Goal: Task Accomplishment & Management: Use online tool/utility

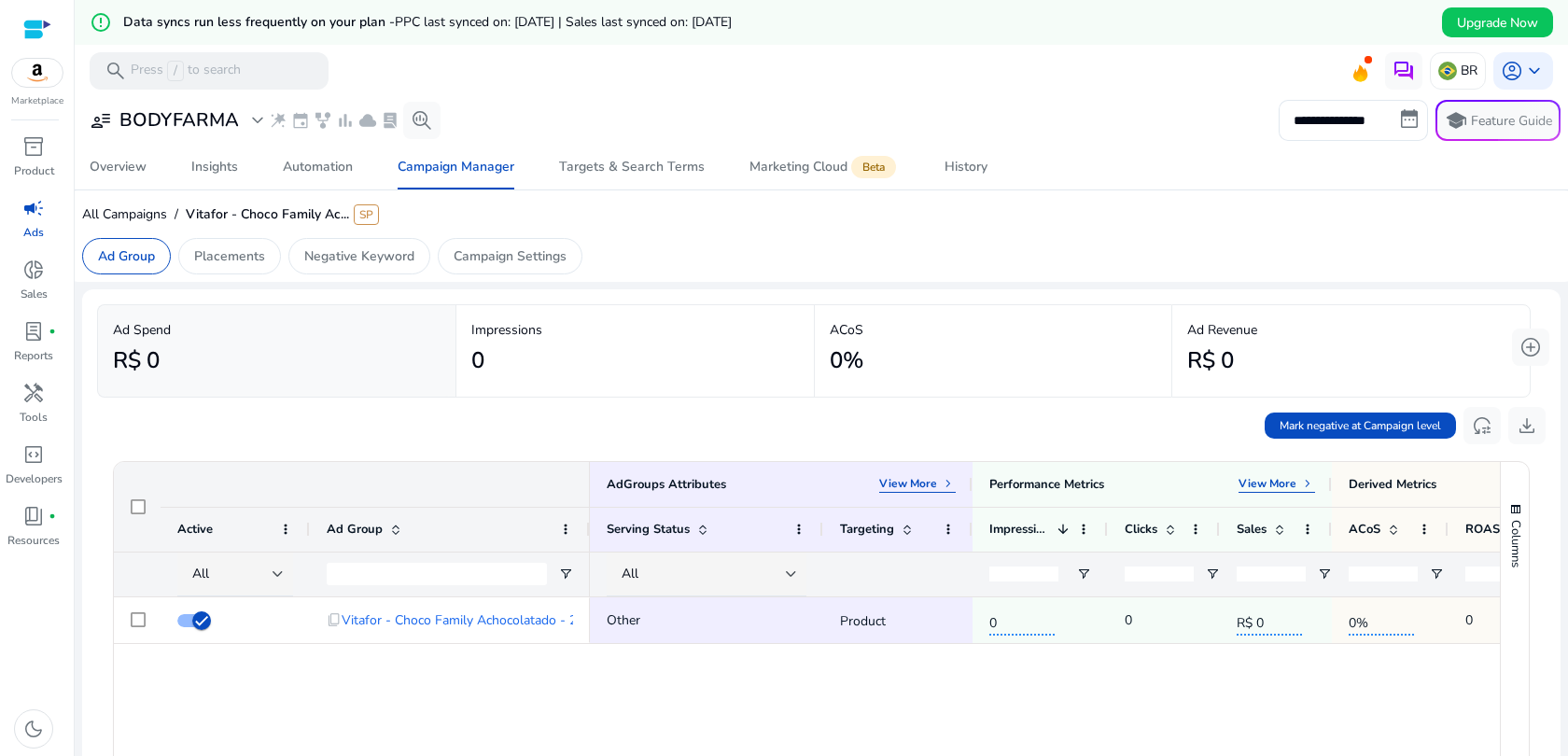
click at [31, 66] on img at bounding box center [37, 73] width 50 height 28
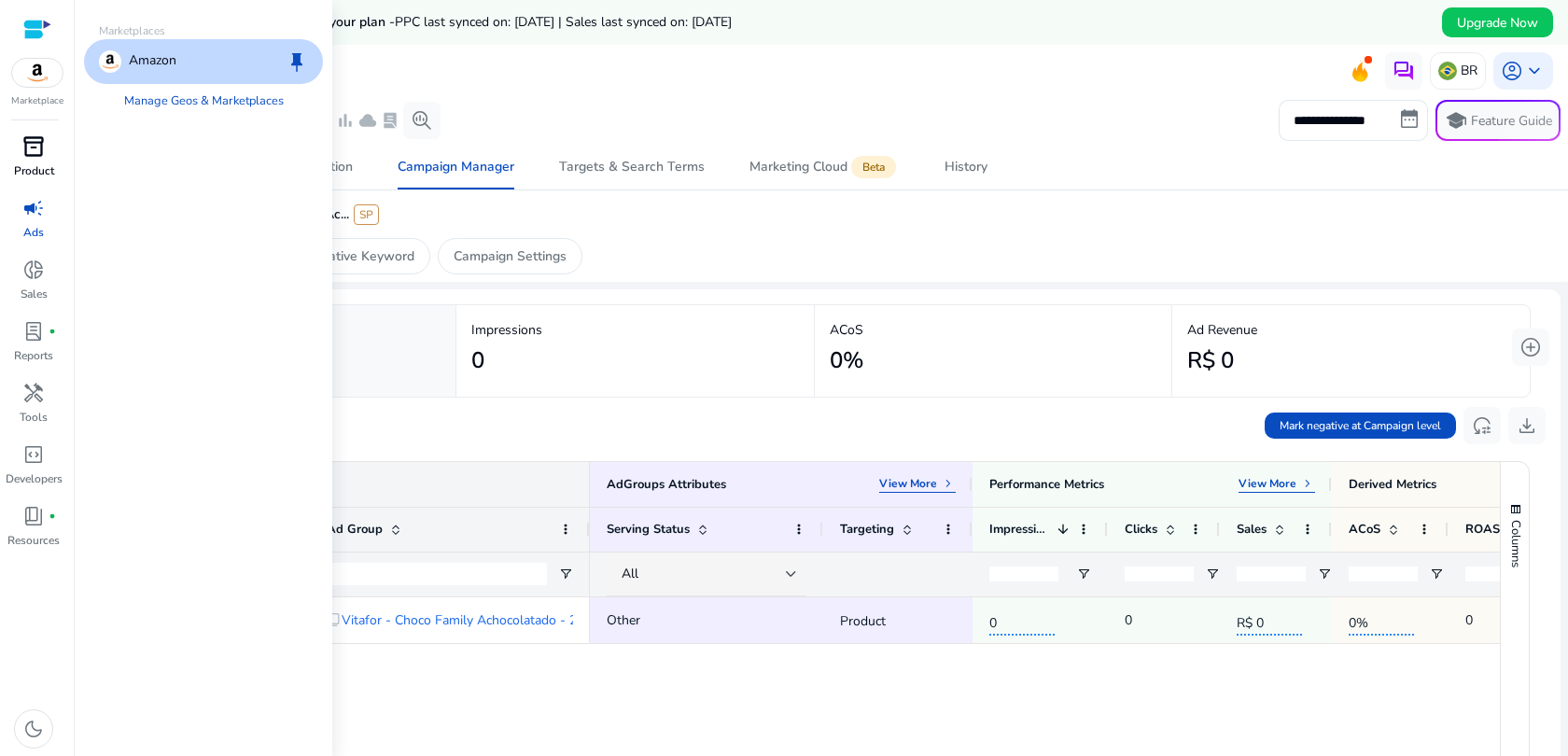
click at [41, 147] on span "inventory_2" at bounding box center [34, 147] width 23 height 23
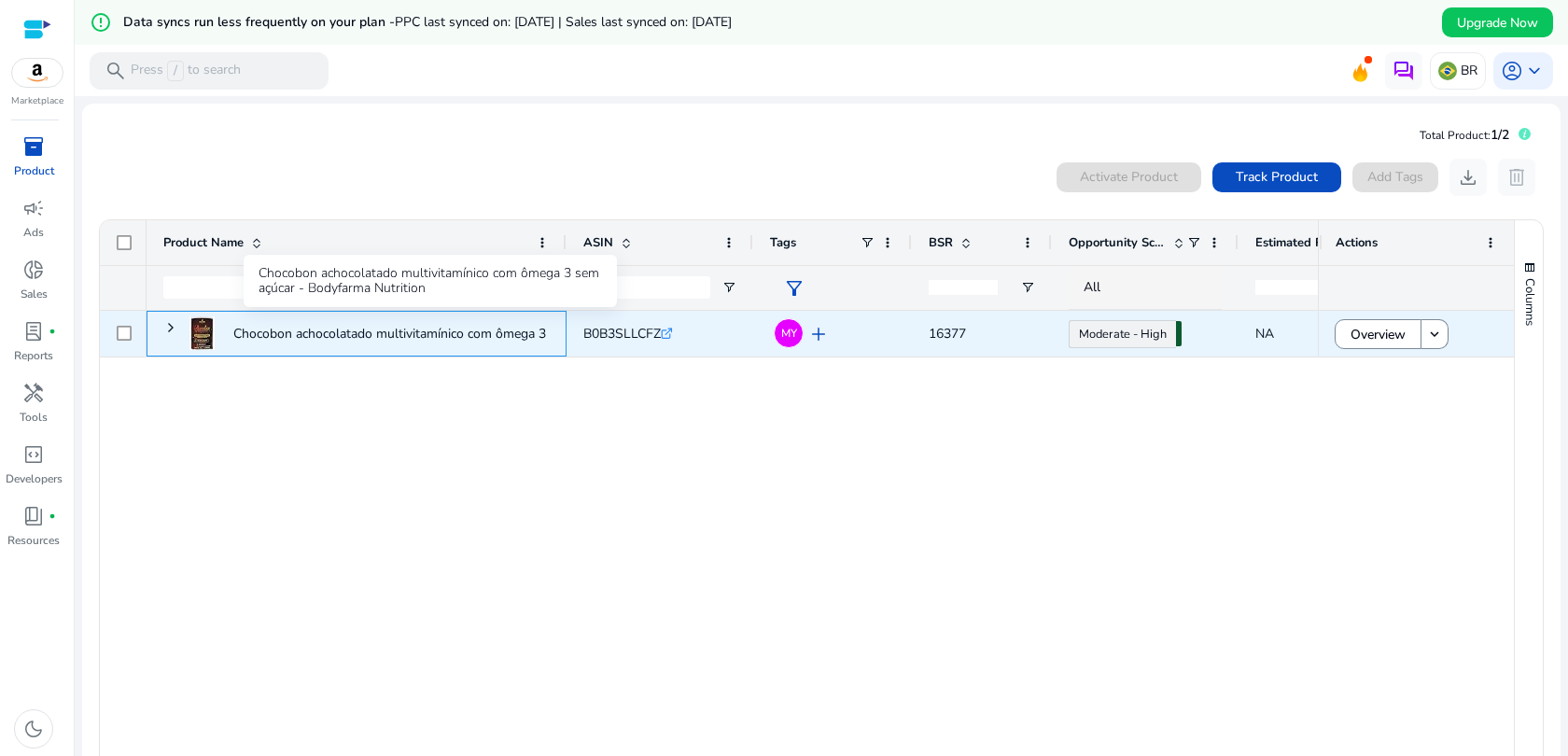
click at [489, 334] on p "Chocobon achocolatado multivitamínico com ômega 3 sem açúcar..." at bounding box center [428, 334] width 389 height 38
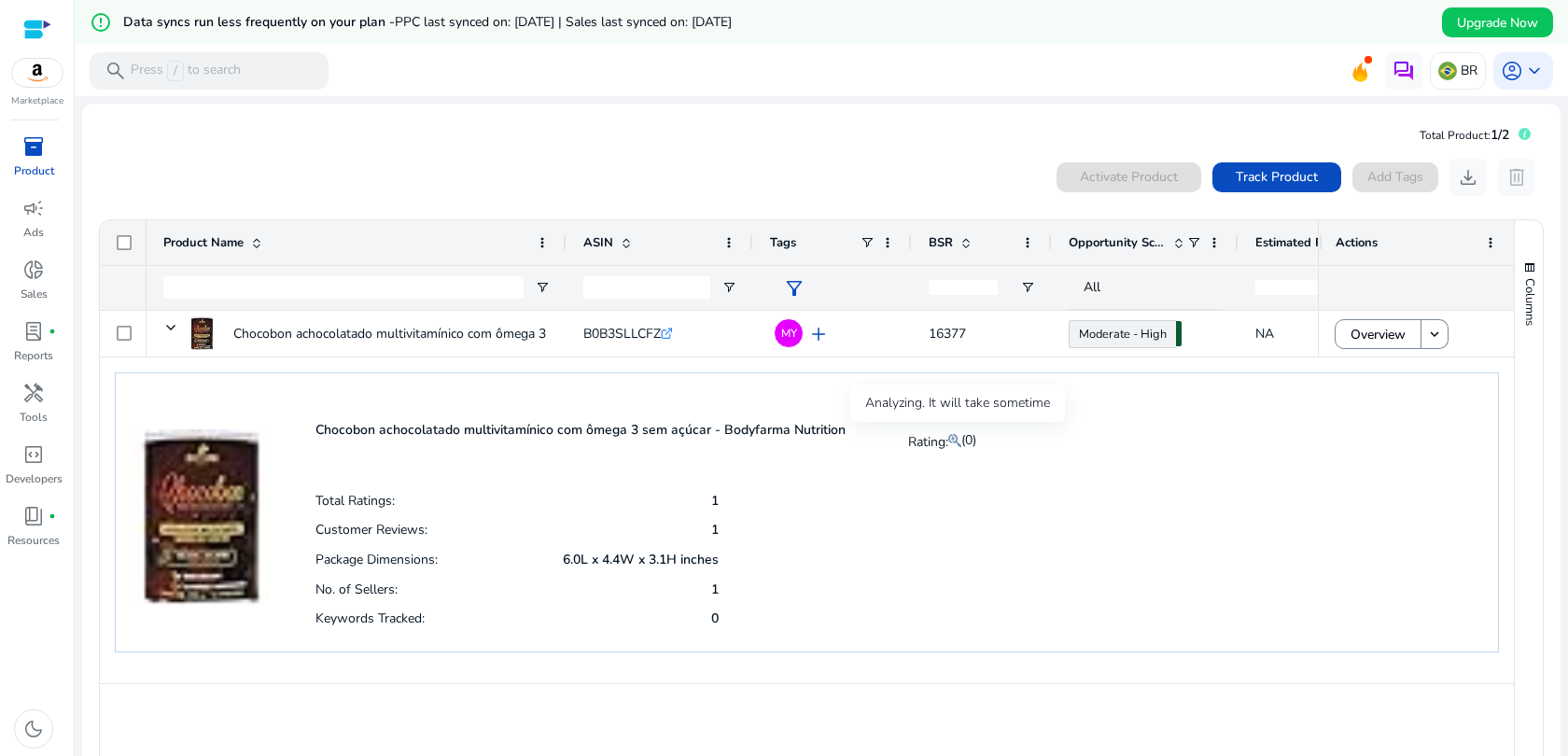
click at [950, 438] on mat-icon at bounding box center [955, 441] width 13 height 23
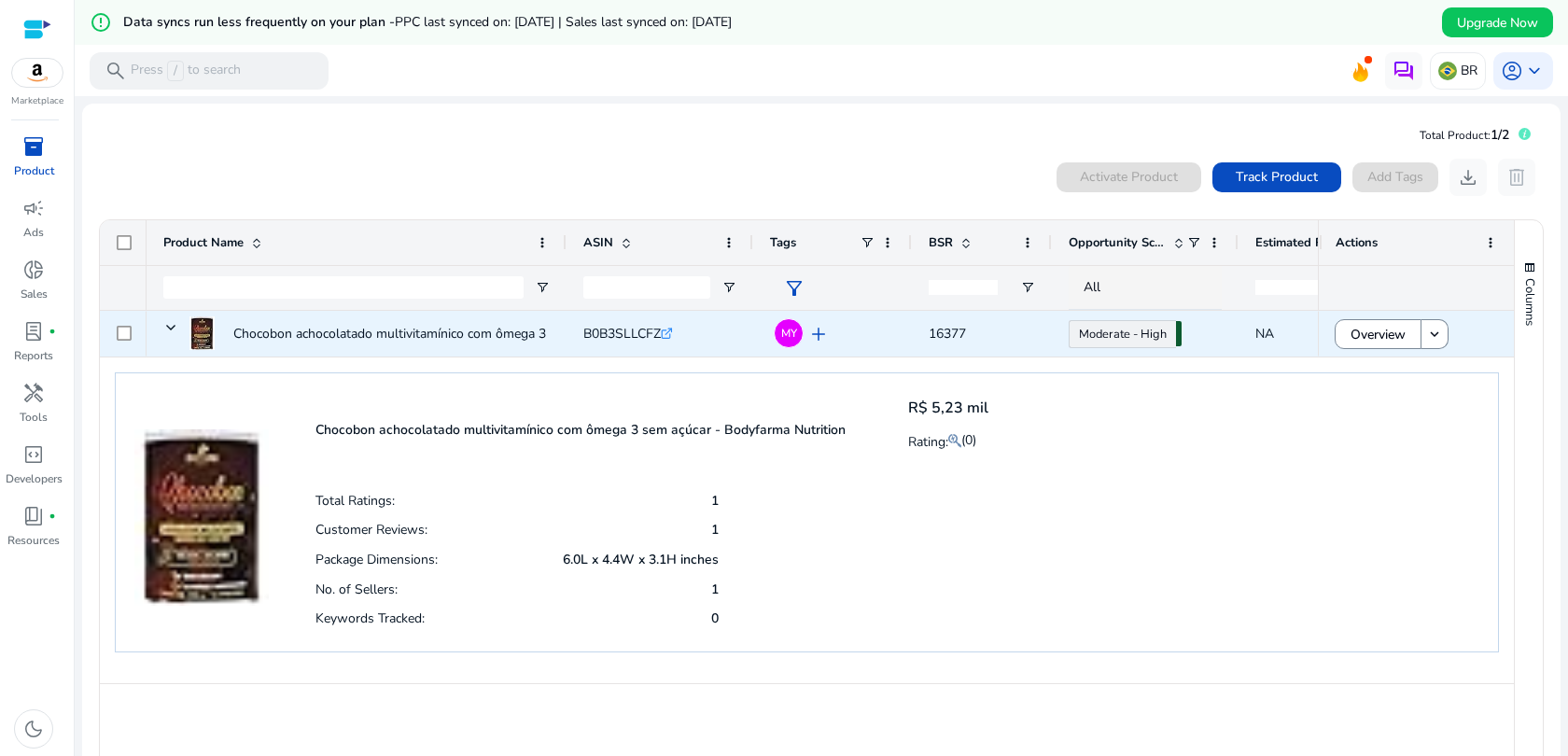
click at [209, 338] on img at bounding box center [202, 333] width 26 height 33
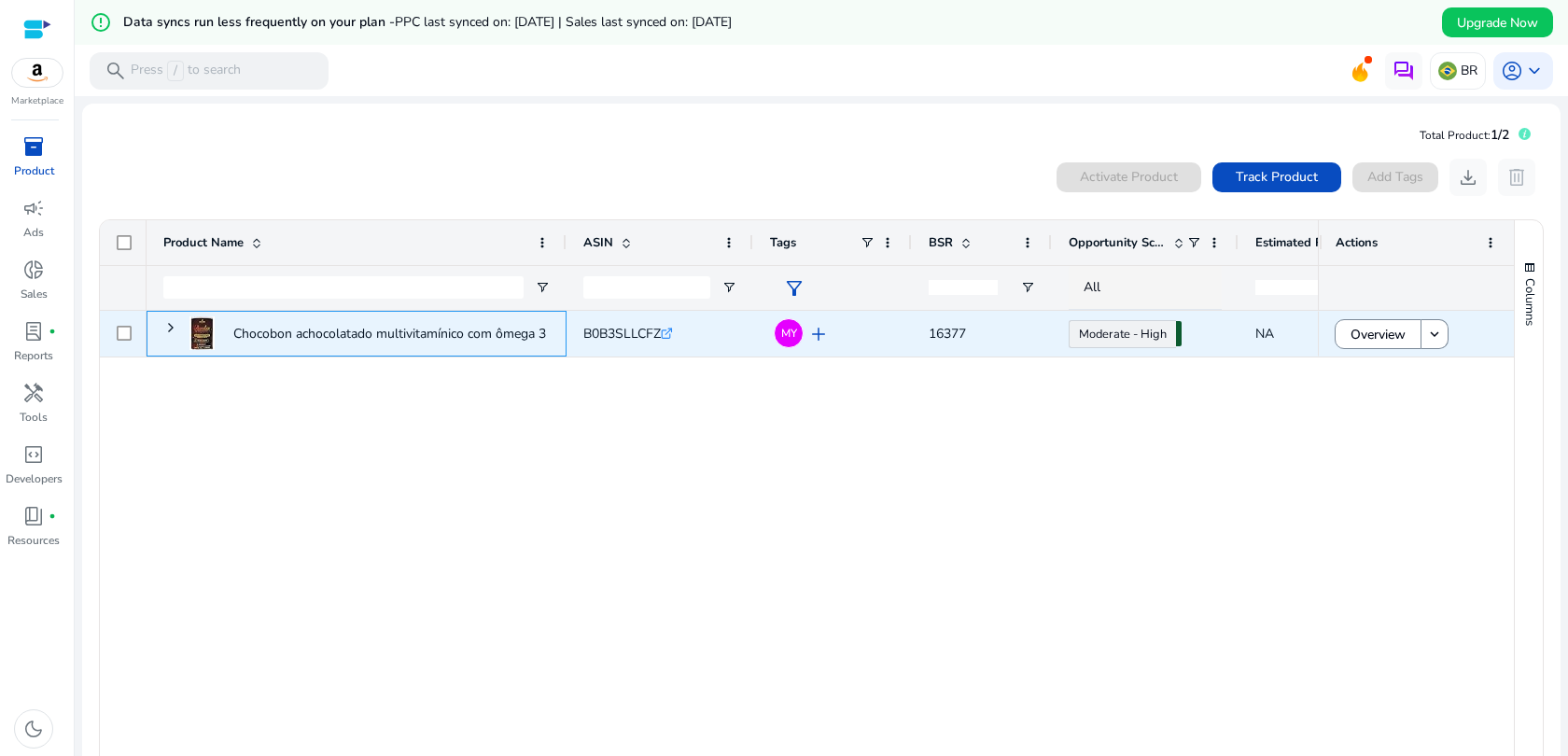
click at [175, 340] on span at bounding box center [171, 327] width 15 height 38
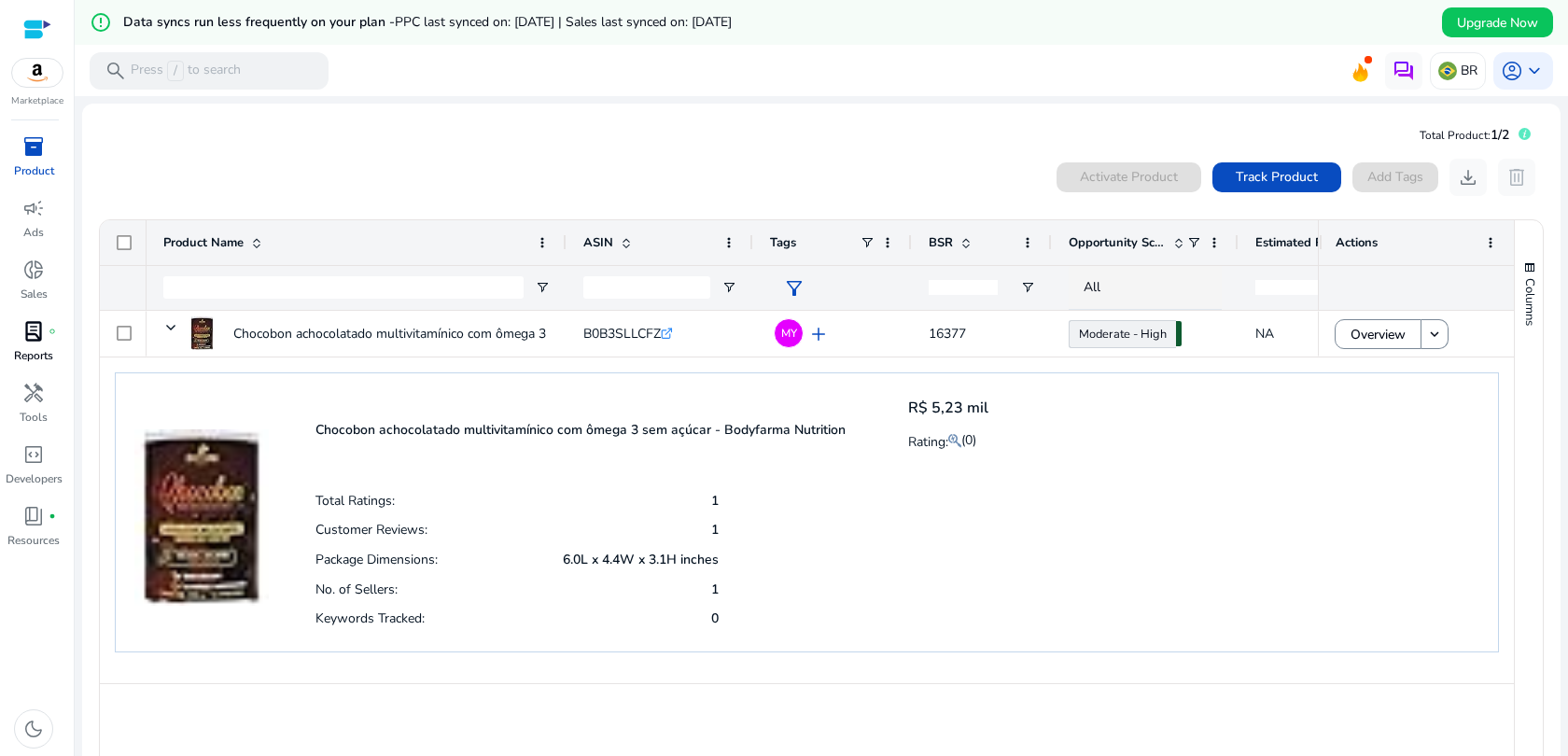
click at [38, 359] on p "Reports" at bounding box center [33, 356] width 39 height 17
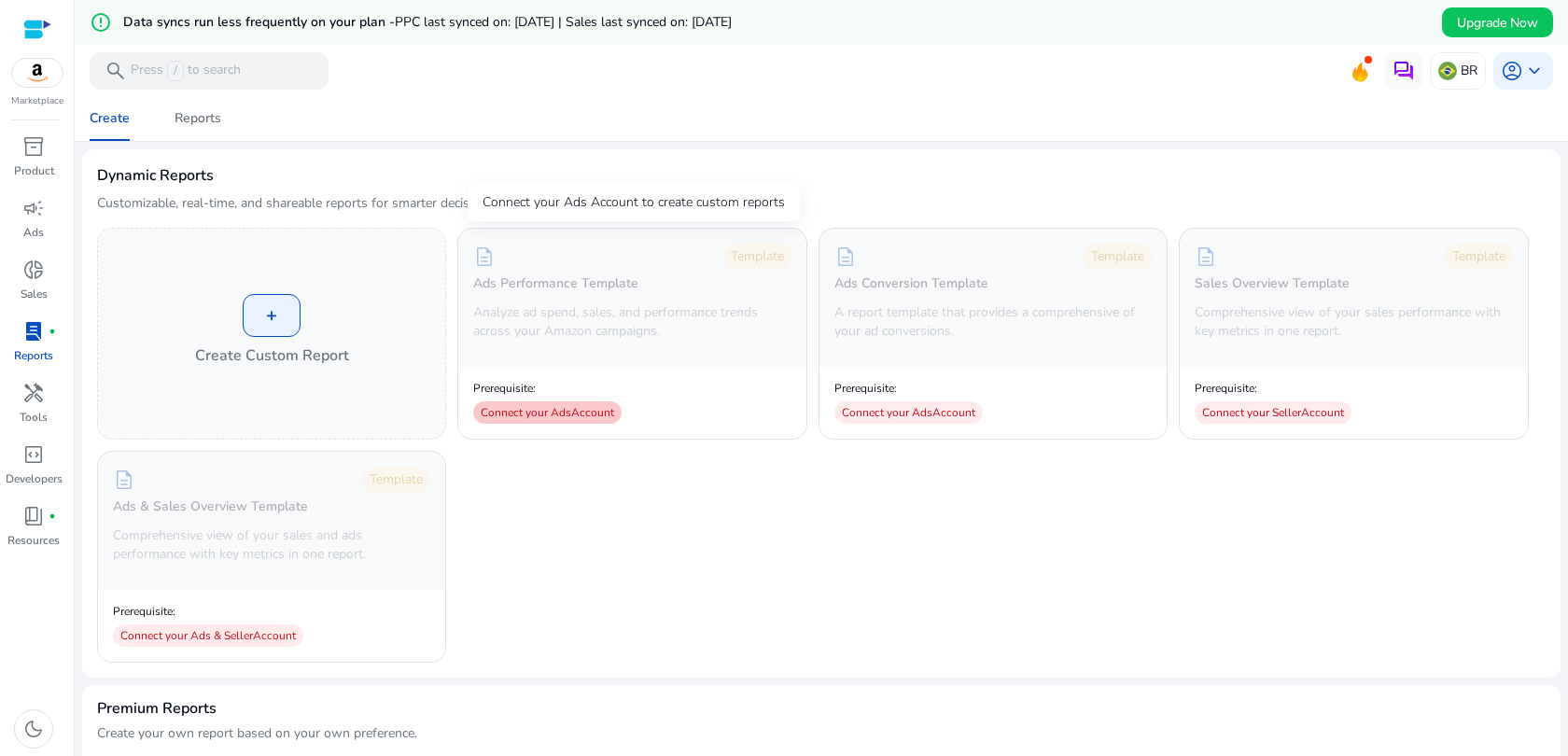
click at [579, 415] on div "Connect your Ads Account" at bounding box center [547, 413] width 148 height 23
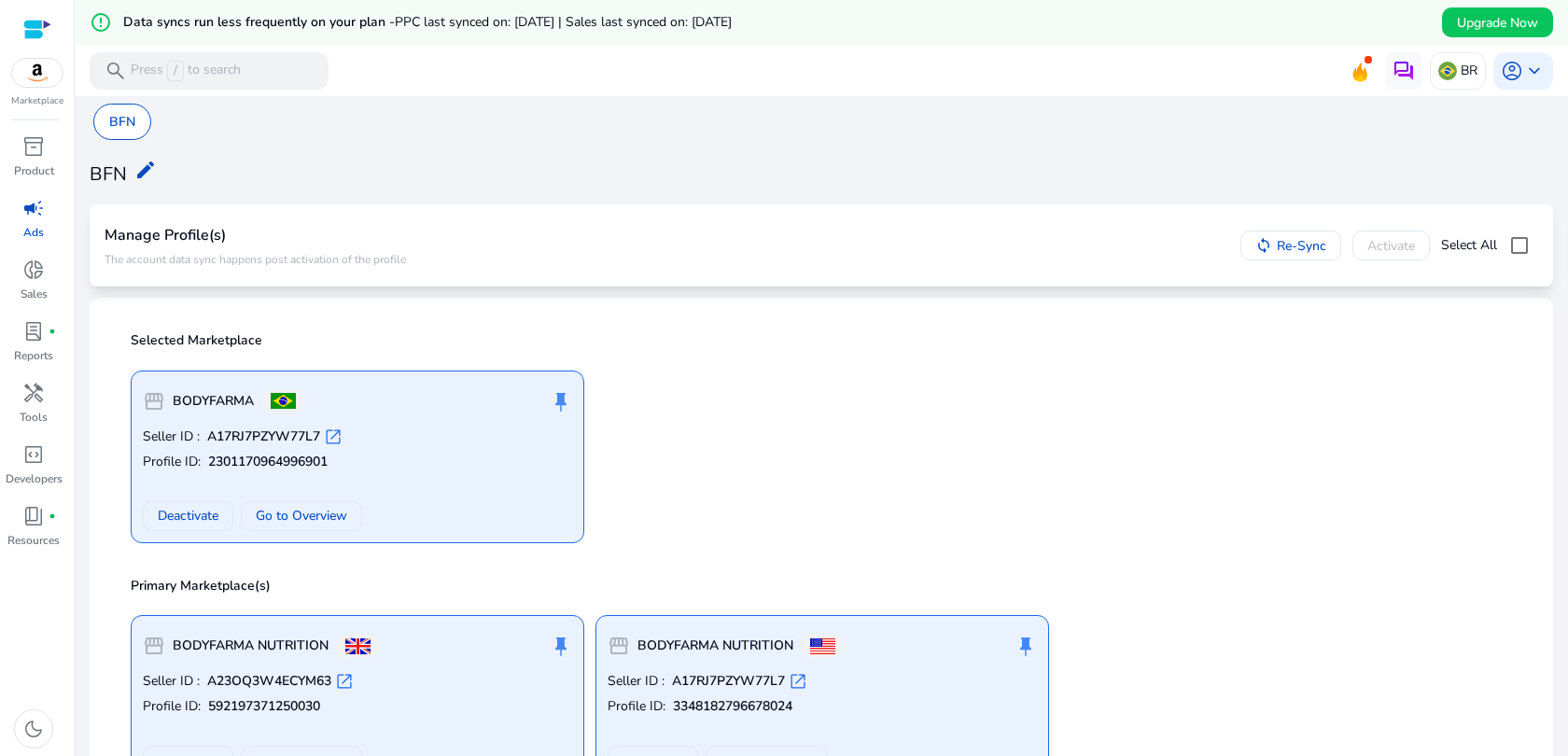
click at [284, 461] on b "2301170964996901" at bounding box center [267, 462] width 120 height 19
click at [231, 342] on p "Selected Marketplace" at bounding box center [827, 341] width 1393 height 19
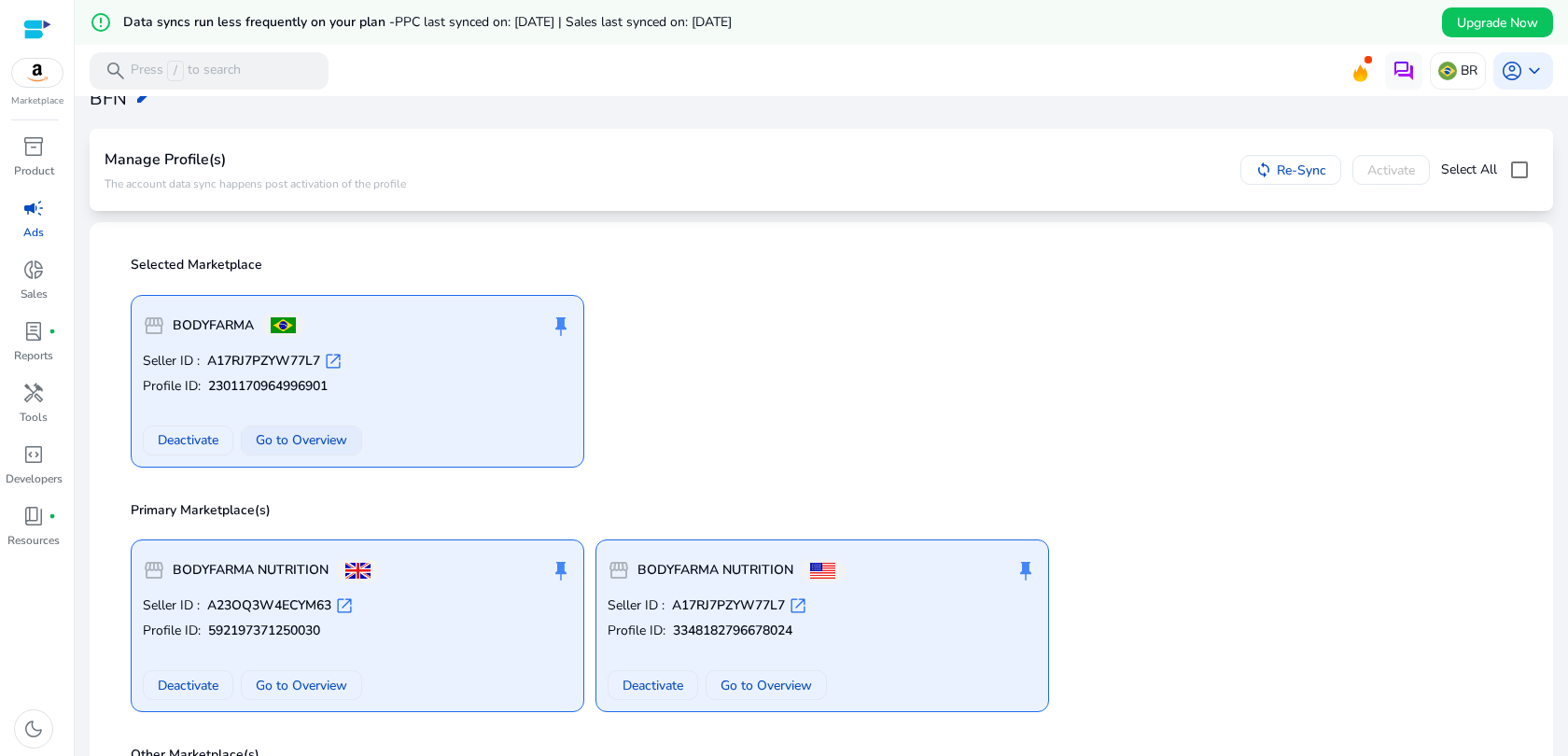
scroll to position [77, 0]
click at [310, 445] on span "Go to Overview" at bounding box center [302, 439] width 91 height 20
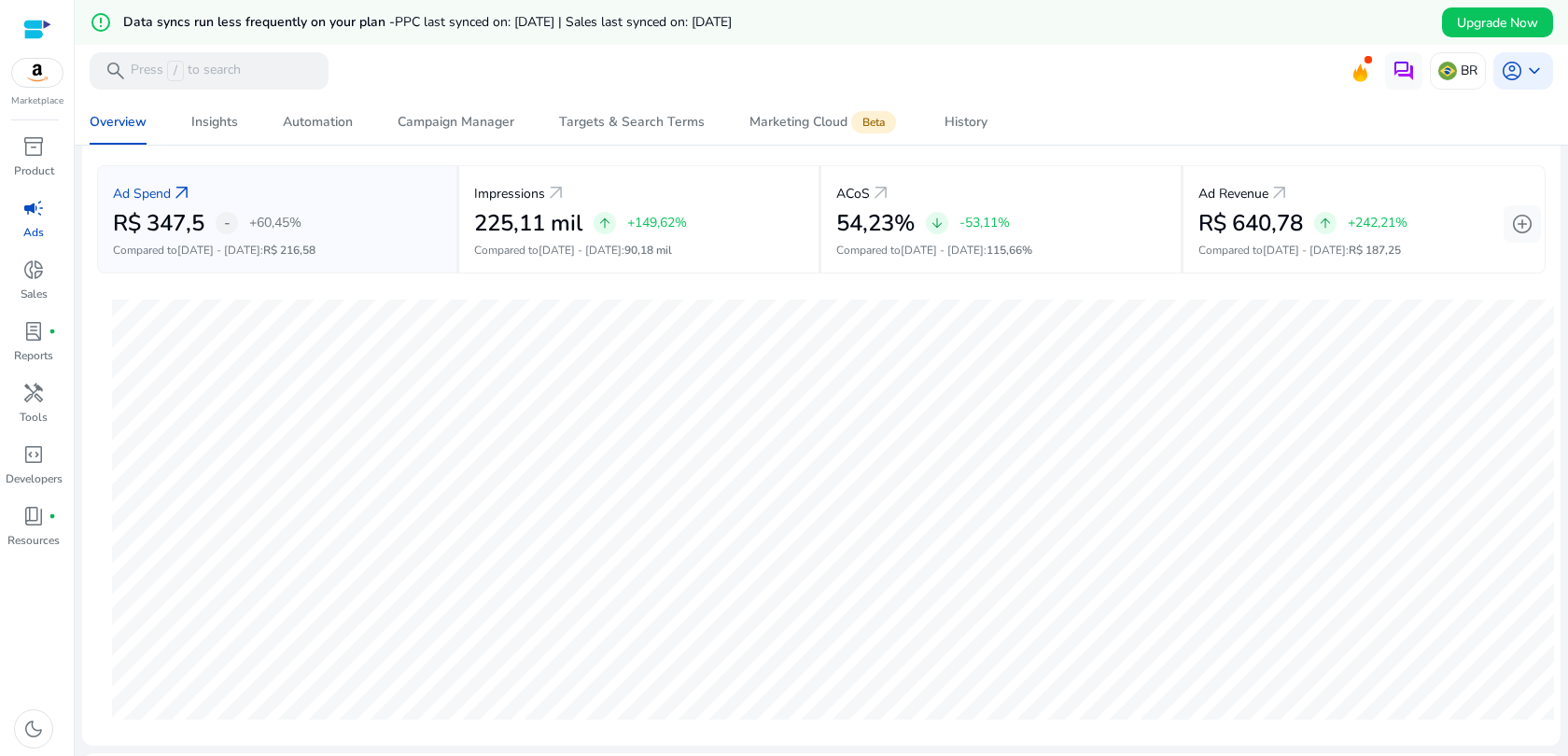
scroll to position [127, 0]
click at [829, 128] on div "Marketing Cloud Beta" at bounding box center [824, 122] width 150 height 15
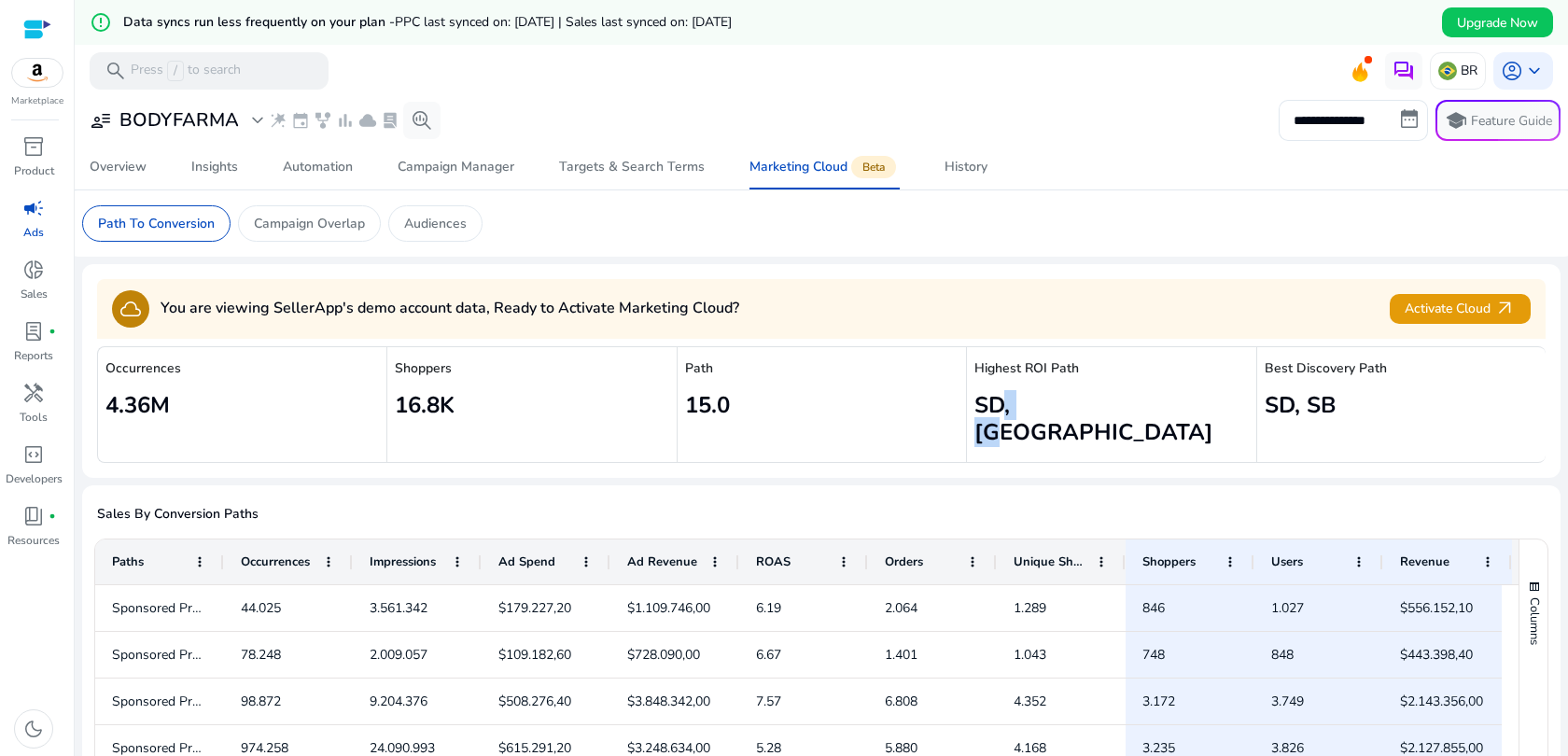
drag, startPoint x: 995, startPoint y: 403, endPoint x: 1049, endPoint y: 406, distance: 54.1
click at [1051, 406] on h2 "SD, [GEOGRAPHIC_DATA]" at bounding box center [1111, 418] width 273 height 54
click at [1098, 405] on h2 "SD, [GEOGRAPHIC_DATA]" at bounding box center [1111, 418] width 273 height 54
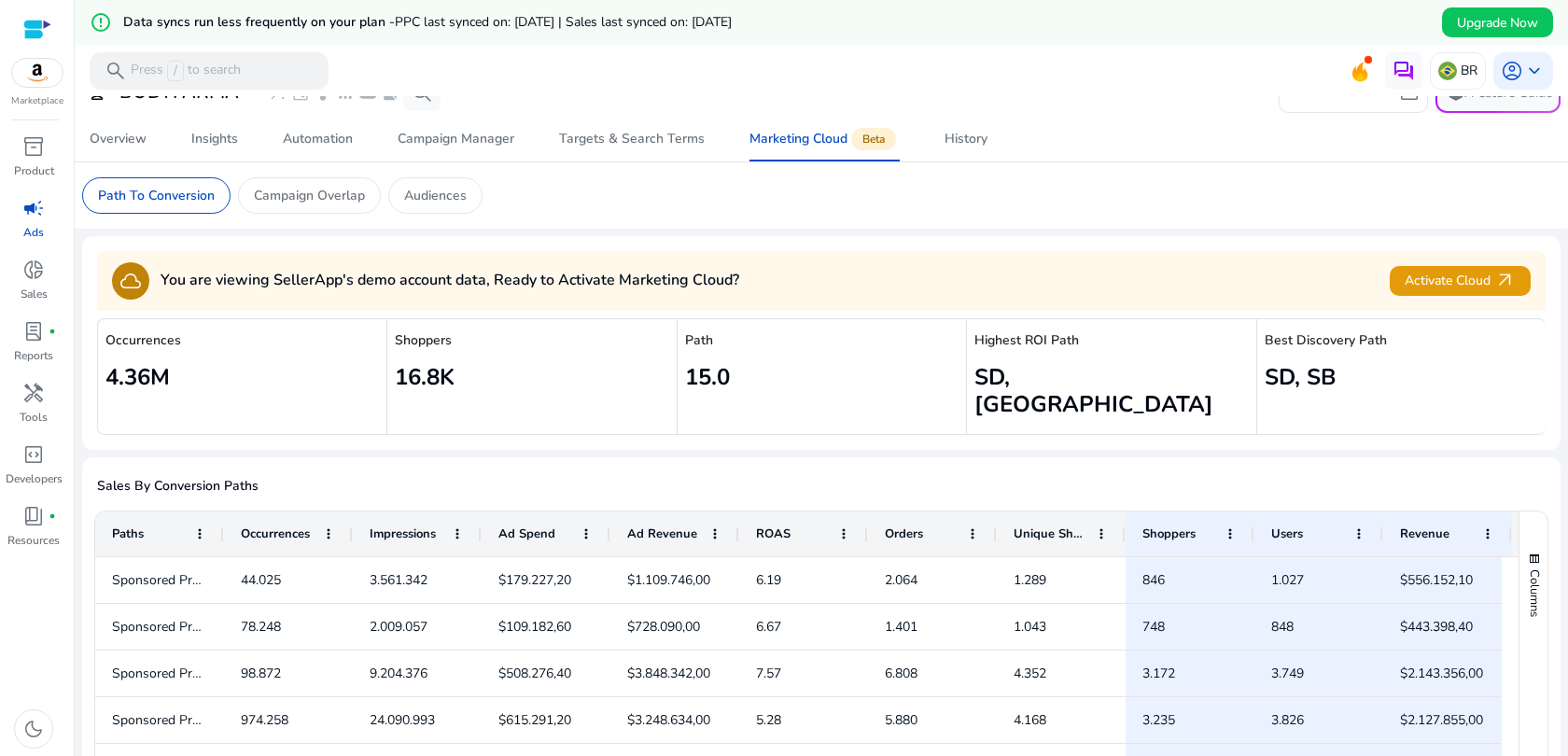
scroll to position [30, 0]
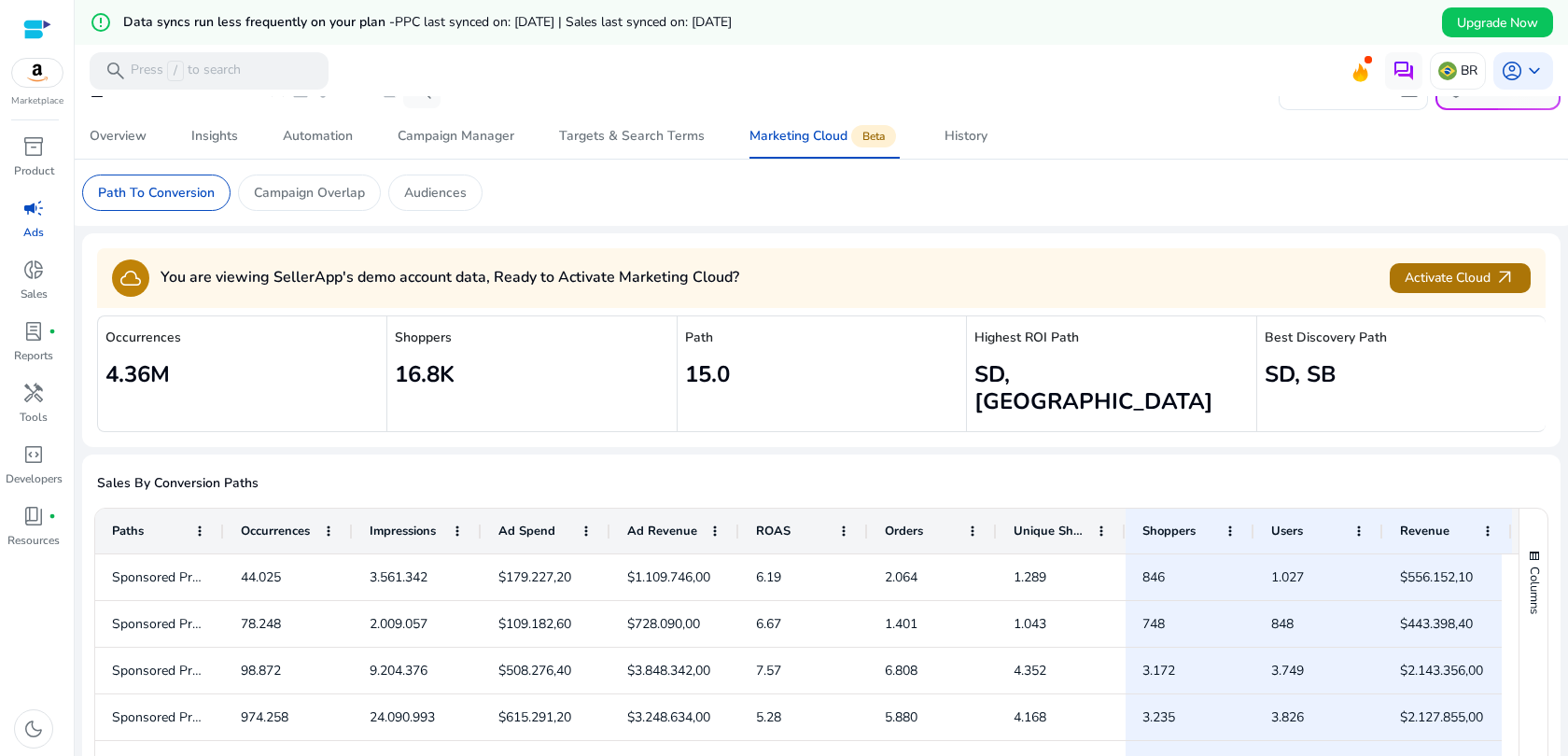
click at [1424, 280] on span "Activate Cloud arrow_outward" at bounding box center [1460, 277] width 111 height 22
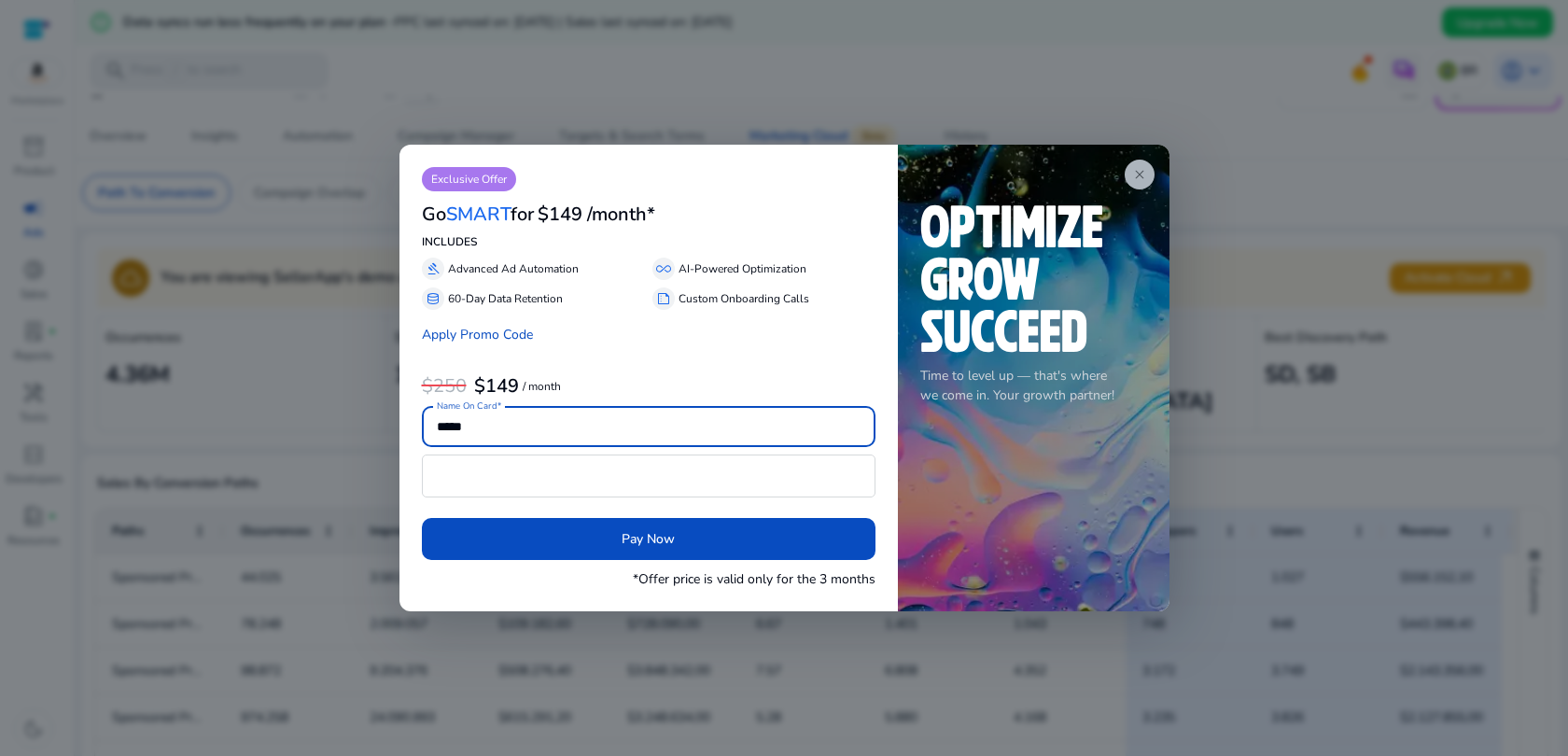
click at [1151, 172] on app-icon "close" at bounding box center [1139, 174] width 29 height 29
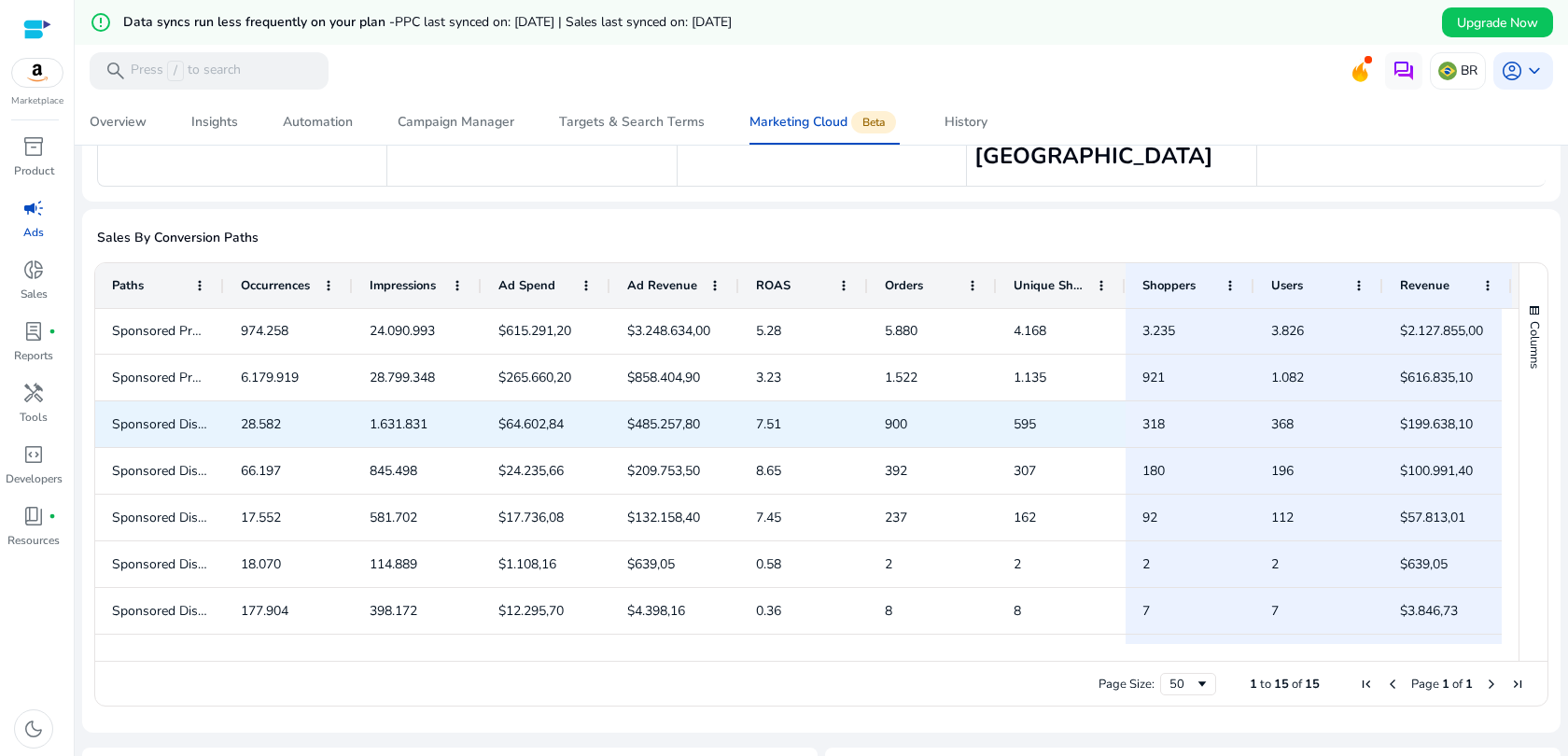
scroll to position [0, 0]
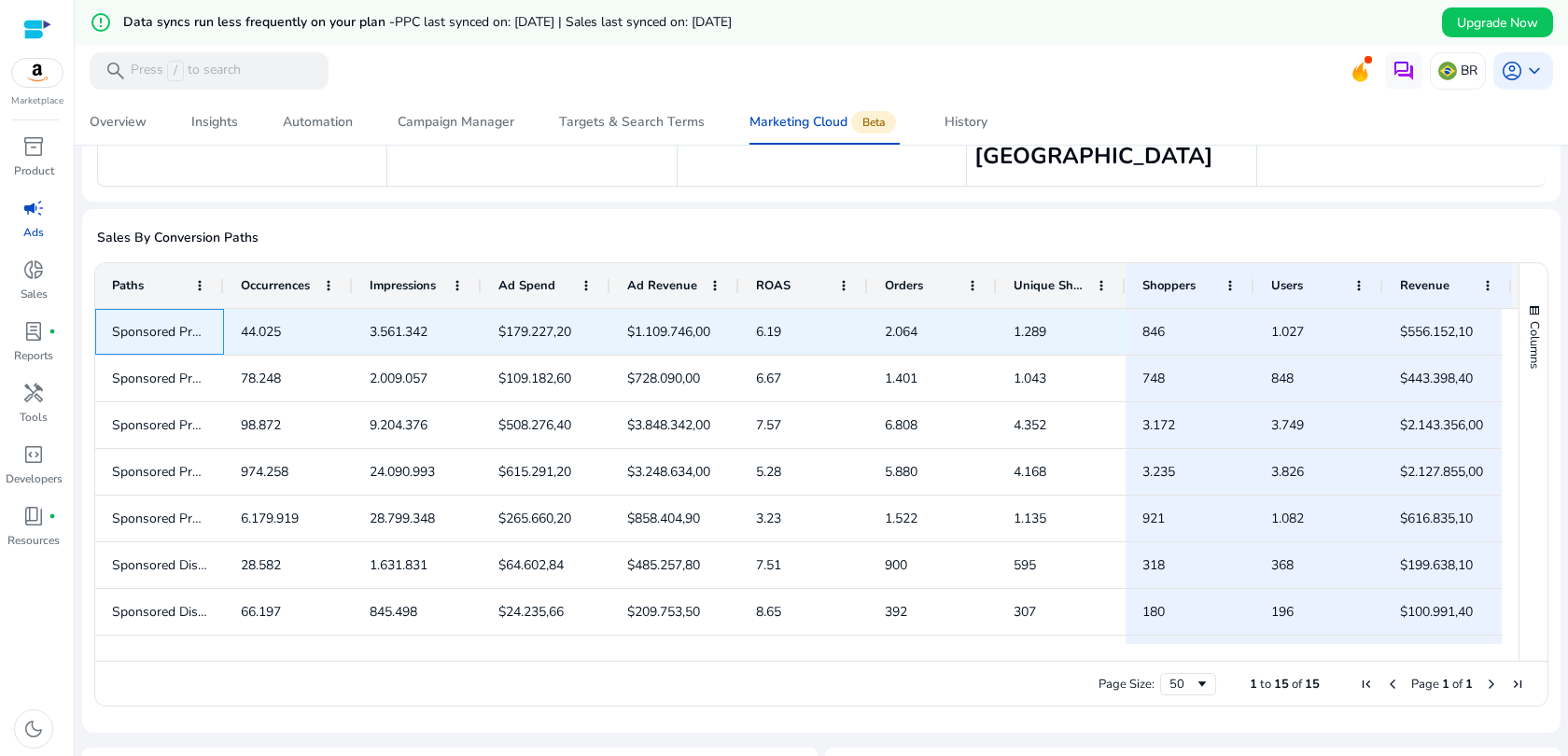
click at [167, 323] on span "Sponsored Products,Sponsored Display,Sponsored Brands" at bounding box center [283, 332] width 342 height 18
